Goal: Task Accomplishment & Management: Manage account settings

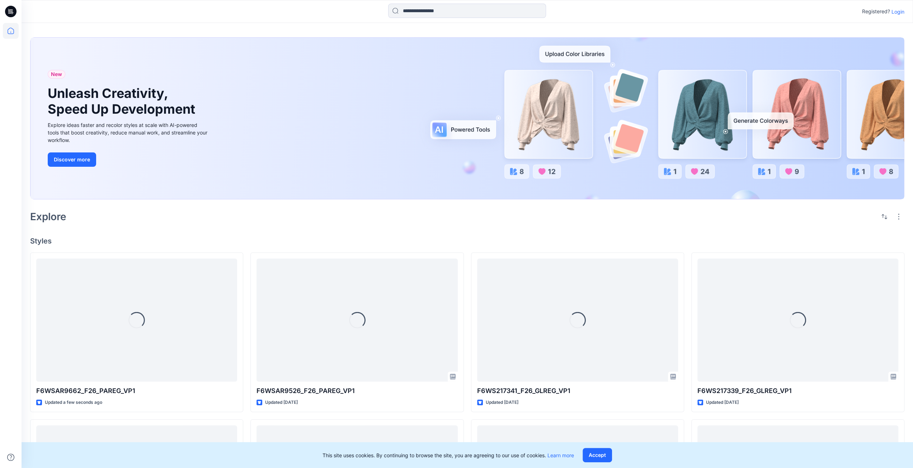
click at [899, 12] on p "Login" at bounding box center [898, 12] width 13 height 8
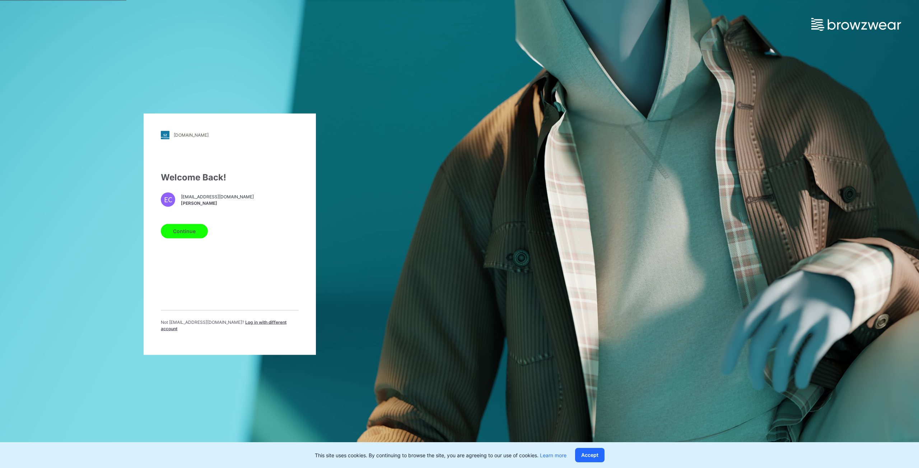
click at [200, 200] on span "3dvn@shinwon.com" at bounding box center [217, 197] width 73 height 6
click at [181, 235] on button "Continue" at bounding box center [184, 231] width 47 height 14
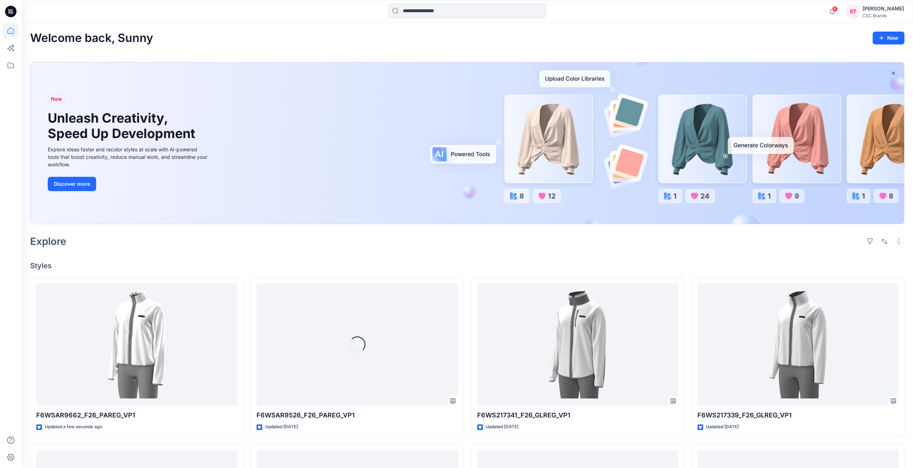
click at [893, 9] on div "[PERSON_NAME]" at bounding box center [884, 8] width 42 height 9
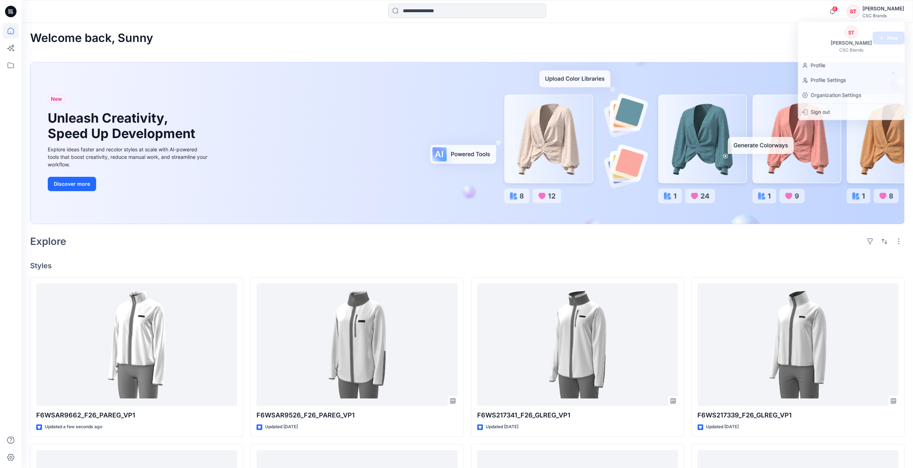
click at [742, 38] on div "Welcome back, Sunny New" at bounding box center [467, 38] width 875 height 13
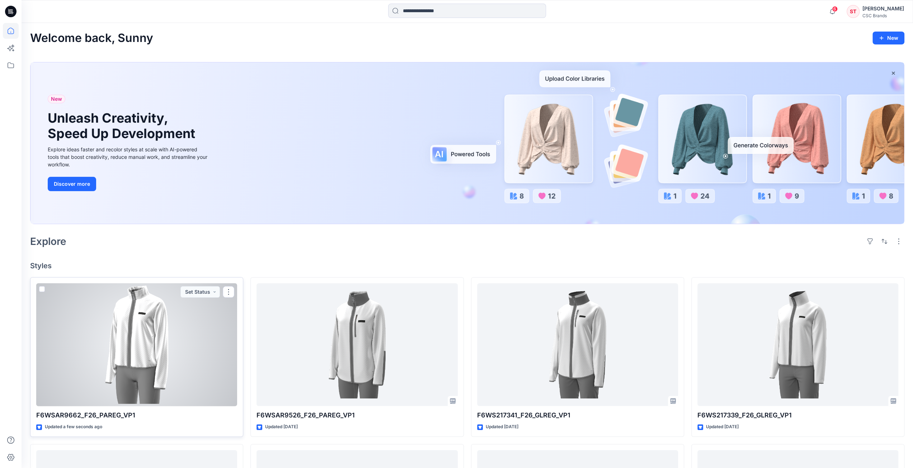
click at [134, 358] on div at bounding box center [136, 345] width 201 height 123
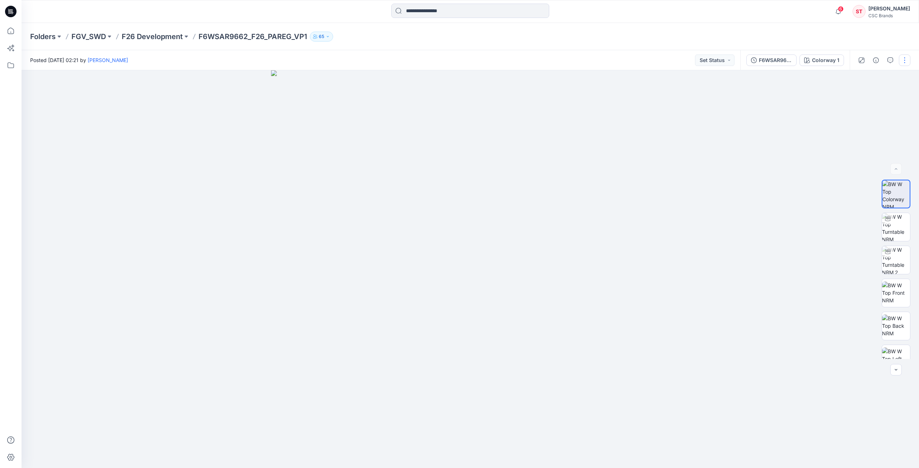
click at [904, 59] on button "button" at bounding box center [904, 60] width 11 height 11
click at [860, 114] on p "Edit" at bounding box center [858, 113] width 9 height 8
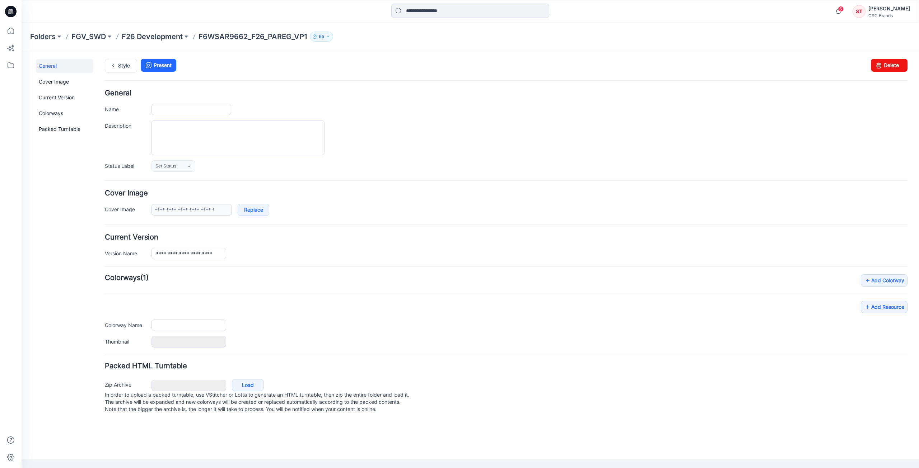
type input "**********"
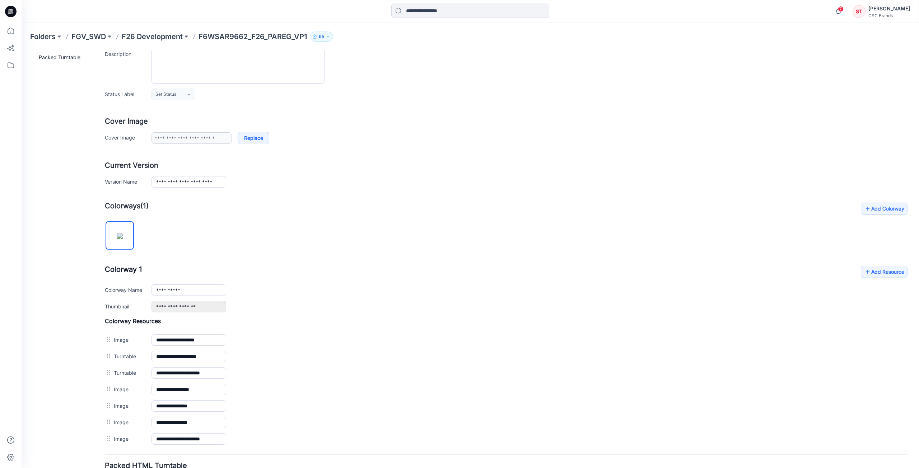
scroll to position [108, 0]
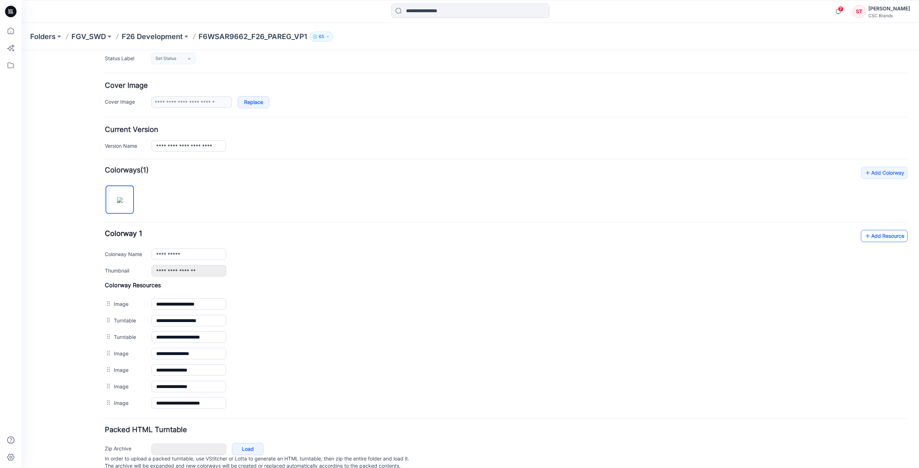
click at [874, 232] on link "Add Resource" at bounding box center [884, 236] width 47 height 12
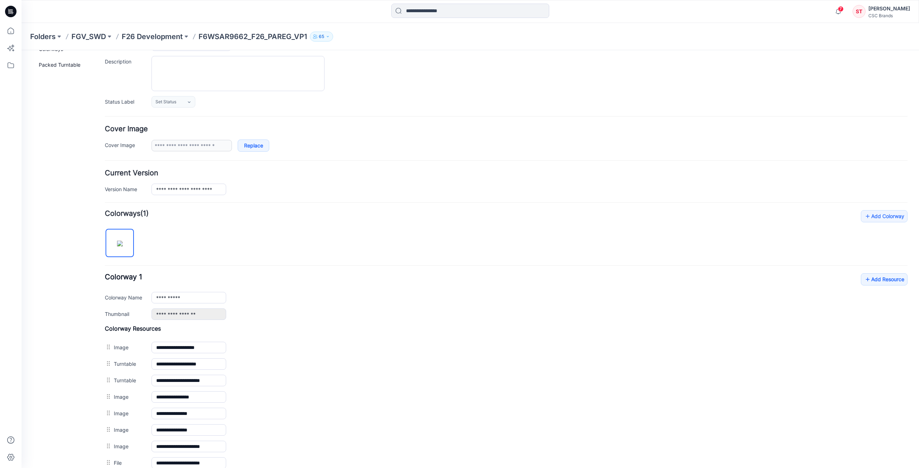
scroll to position [0, 0]
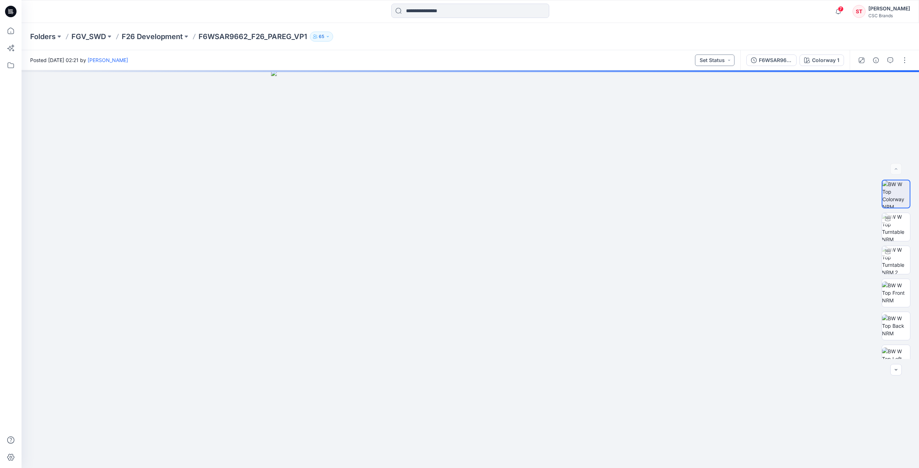
click at [729, 60] on button "Set Status" at bounding box center [714, 60] width 39 height 11
click at [703, 94] on p "Virtual Proto 1" at bounding box center [702, 93] width 33 height 9
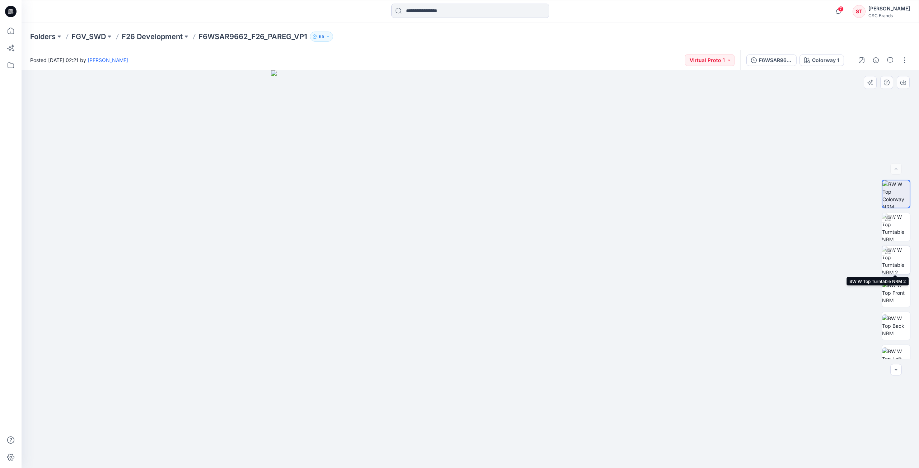
click at [894, 258] on img at bounding box center [896, 260] width 28 height 28
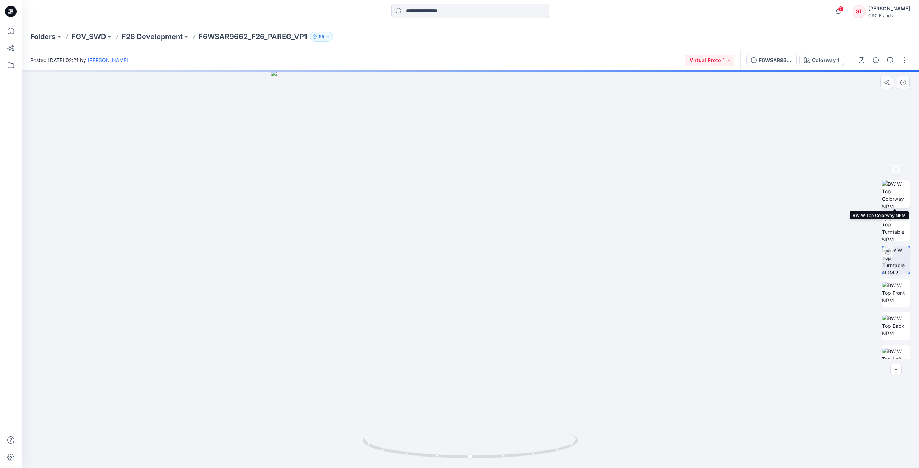
click at [898, 198] on img at bounding box center [896, 194] width 28 height 28
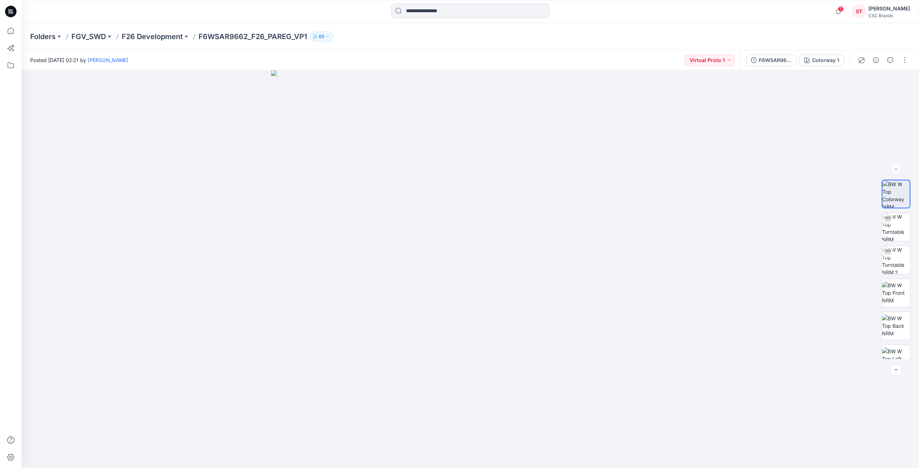
click at [889, 15] on div "CSC Brands" at bounding box center [889, 15] width 42 height 5
click at [841, 62] on div "Profile" at bounding box center [856, 66] width 105 height 14
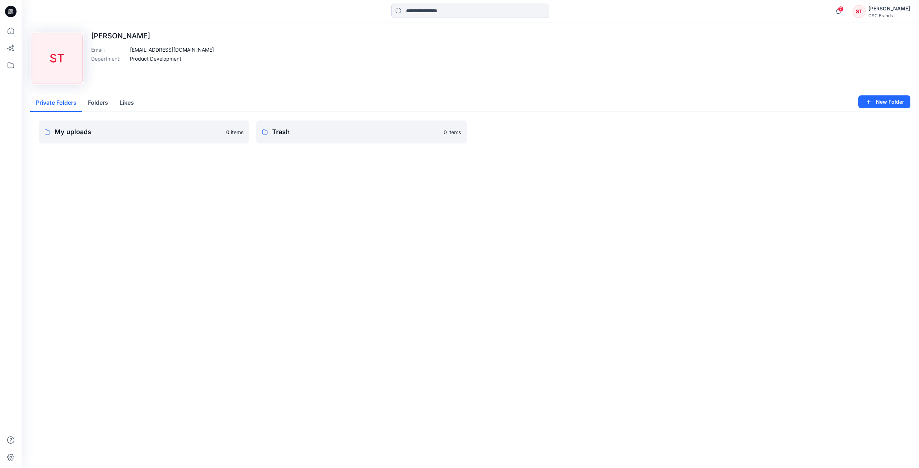
click at [12, 9] on icon at bounding box center [11, 9] width 4 height 0
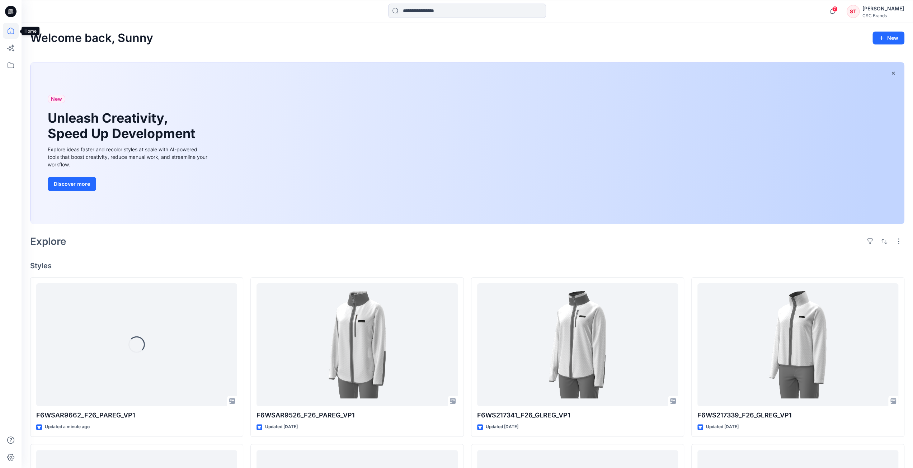
click at [13, 32] on icon at bounding box center [11, 31] width 16 height 16
click at [890, 9] on div "[PERSON_NAME]" at bounding box center [884, 8] width 42 height 9
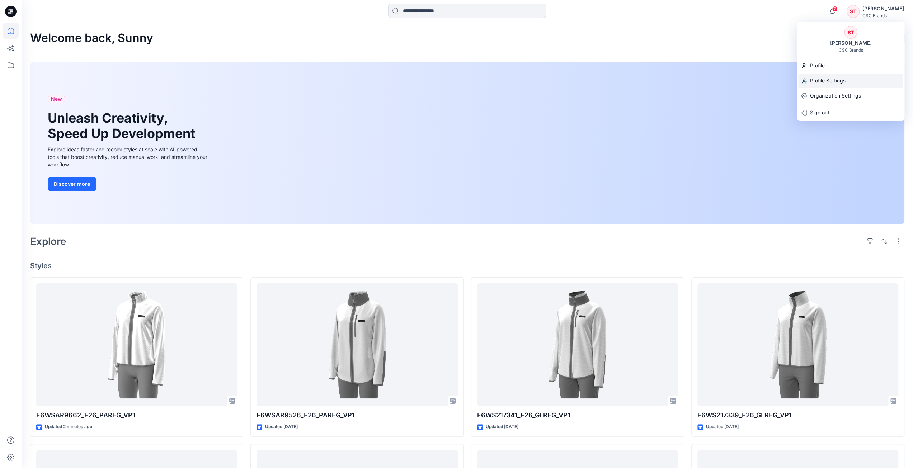
click at [825, 78] on p "Profile Settings" at bounding box center [828, 81] width 36 height 14
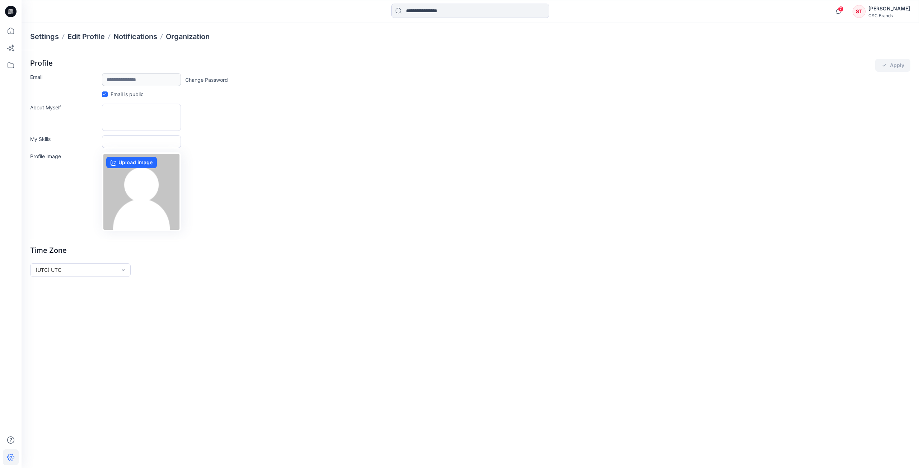
click at [899, 7] on div "[PERSON_NAME]" at bounding box center [889, 8] width 42 height 9
click at [478, 250] on div "Time Zone" at bounding box center [470, 252] width 880 height 13
click at [12, 32] on icon at bounding box center [11, 31] width 16 height 16
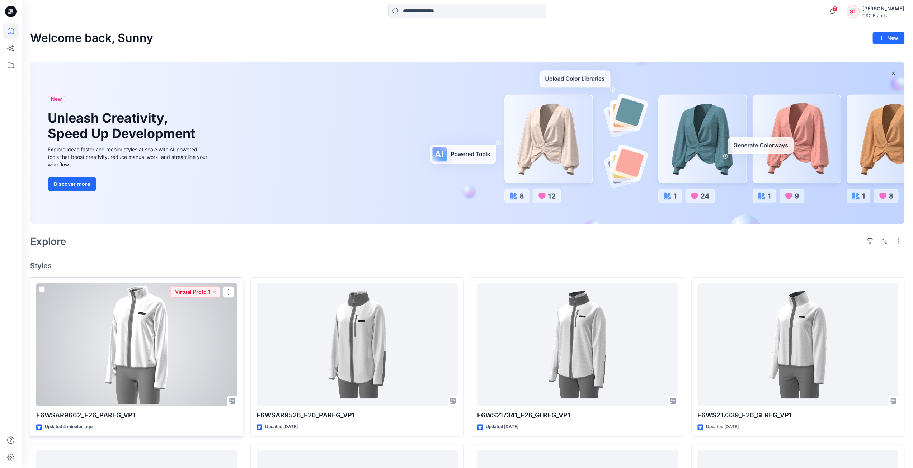
click at [184, 368] on div at bounding box center [136, 345] width 201 height 123
